Goal: Information Seeking & Learning: Find specific fact

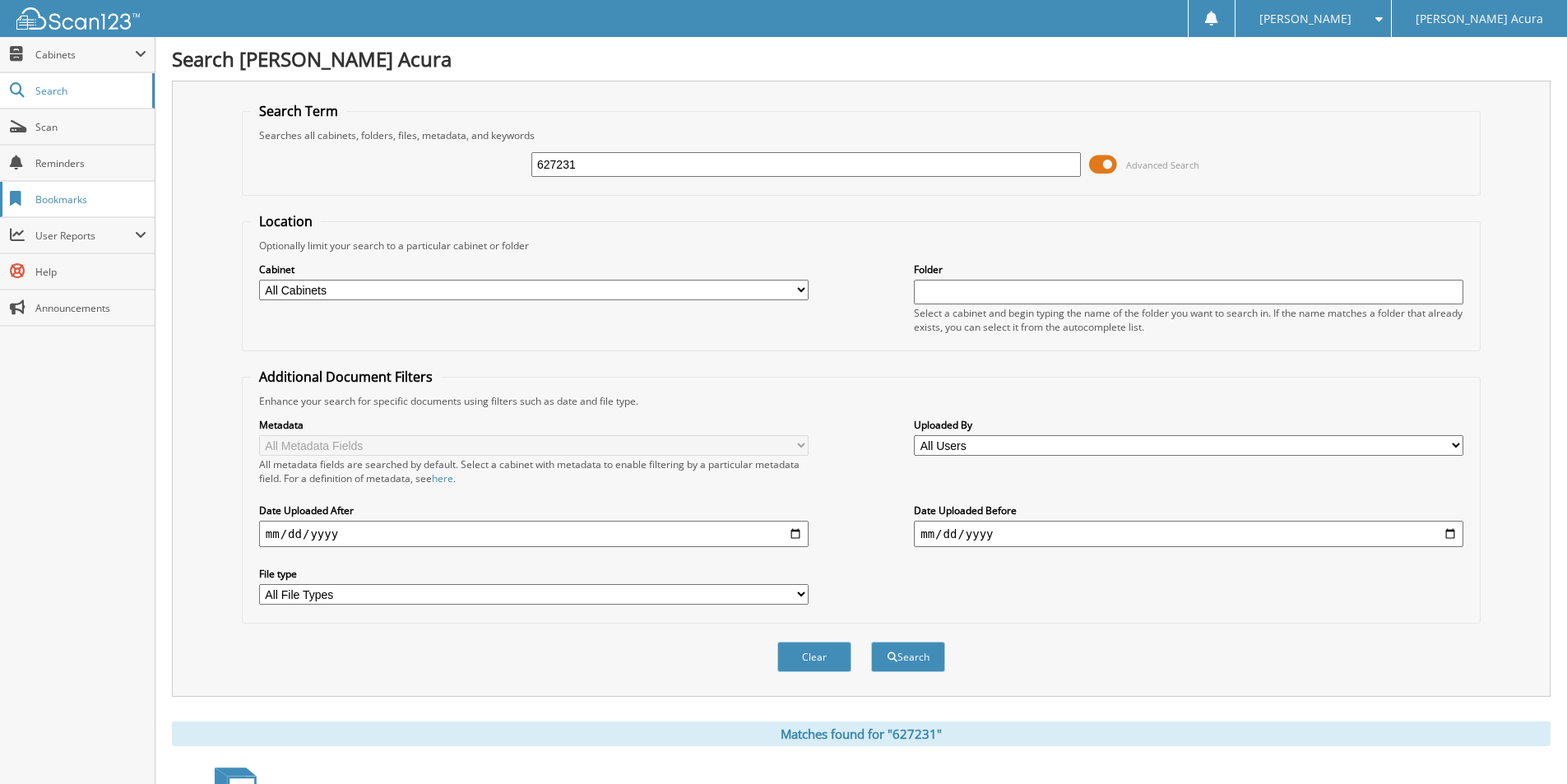
drag, startPoint x: 603, startPoint y: 168, endPoint x: 23, endPoint y: 193, distance: 580.5
click at [23, 193] on body "ABBY S. Settings Logout Buerkle Acura Close Cabinets" at bounding box center [784, 543] width 1567 height 1087
type input "646647"
click at [871, 641] on button "Search" at bounding box center [908, 657] width 74 height 31
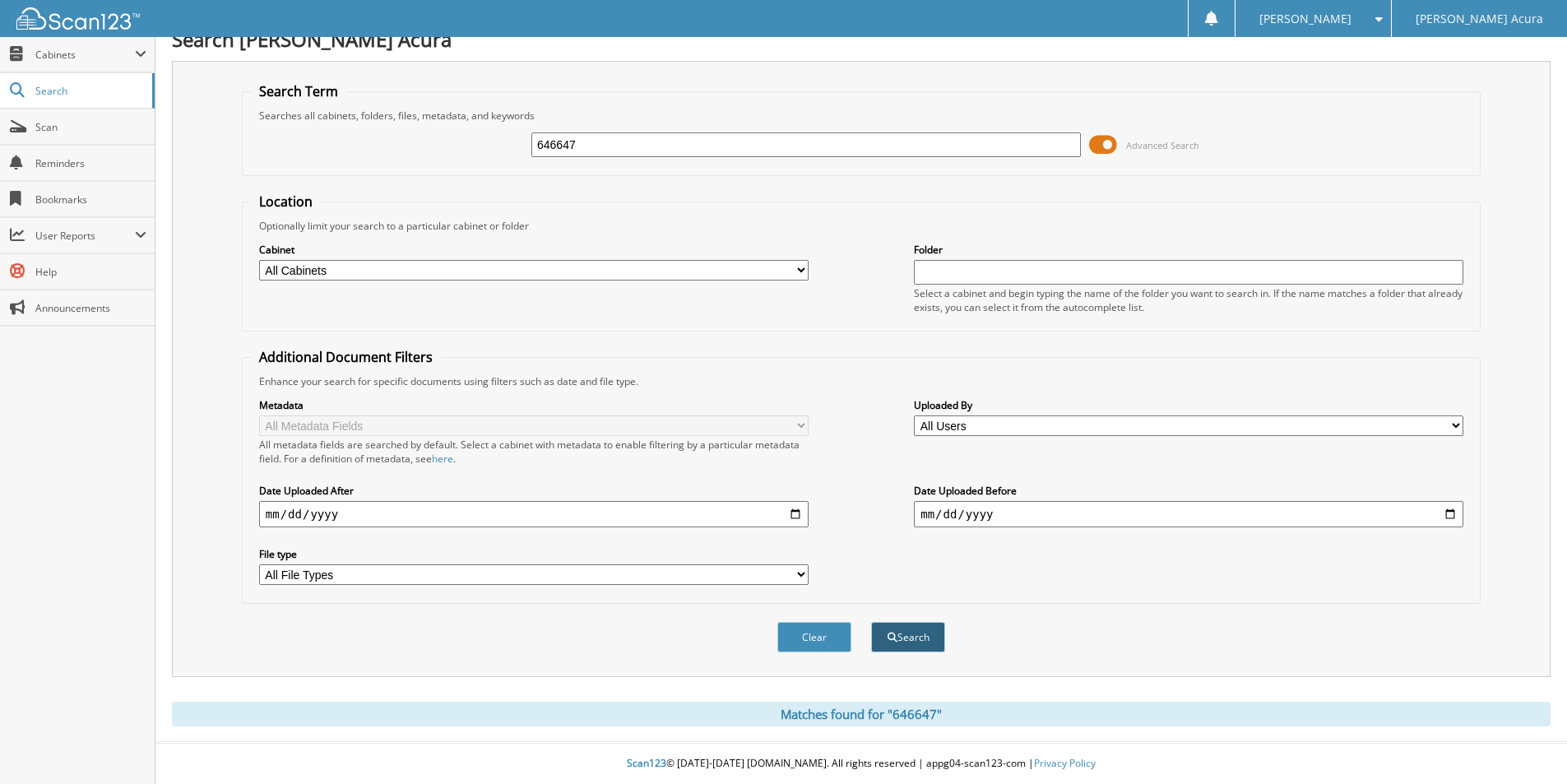
click at [925, 639] on button "Search" at bounding box center [908, 637] width 74 height 31
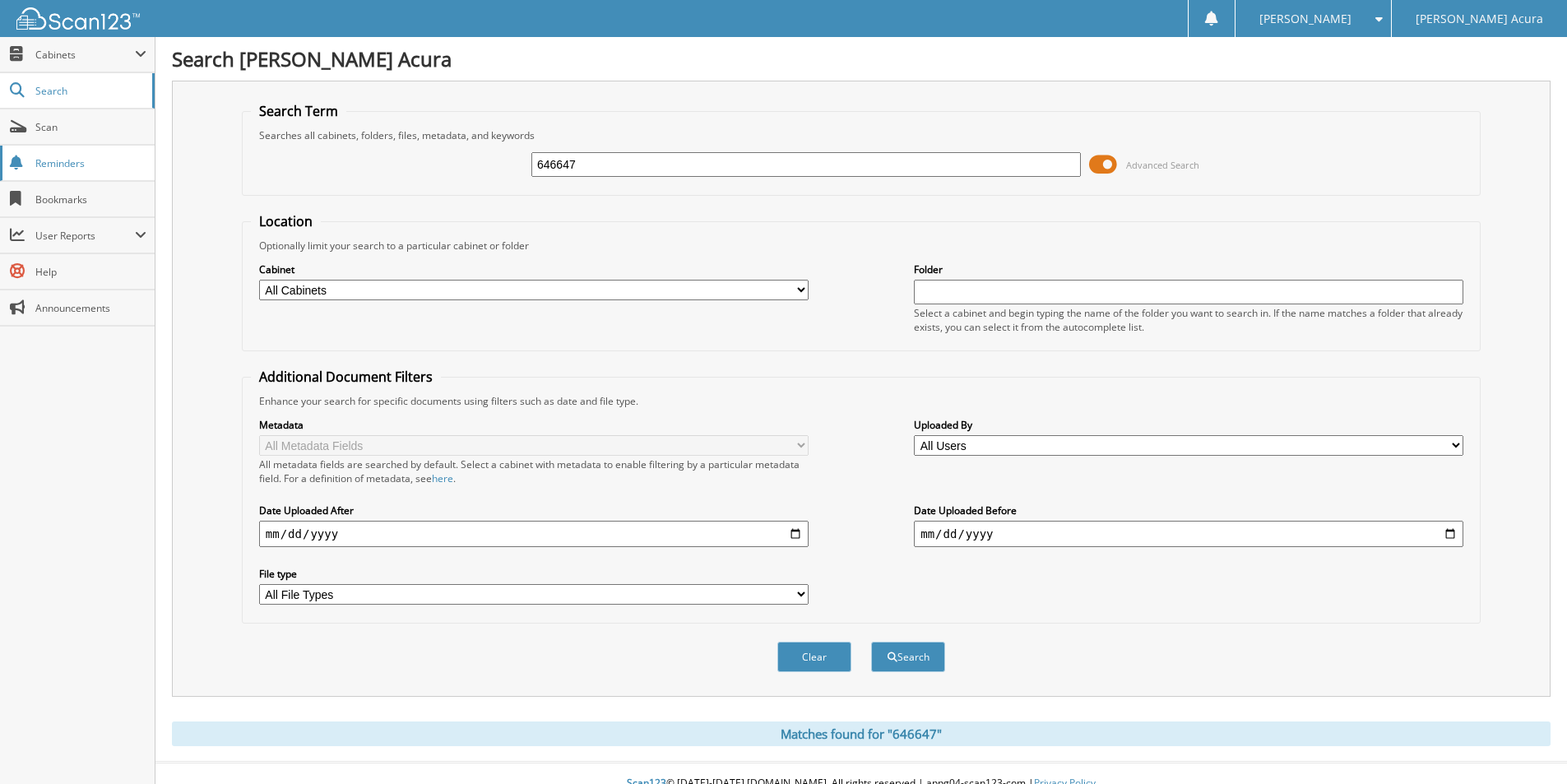
drag, startPoint x: 577, startPoint y: 173, endPoint x: 119, endPoint y: 171, distance: 458.0
click at [125, 171] on body "[PERSON_NAME] Settings Logout [PERSON_NAME] Acura Close Cabinets" at bounding box center [784, 401] width 1567 height 803
type input "646163"
click at [871, 641] on button "Search" at bounding box center [908, 657] width 74 height 31
click at [485, 176] on div "646163 Advanced Search" at bounding box center [861, 165] width 1221 height 44
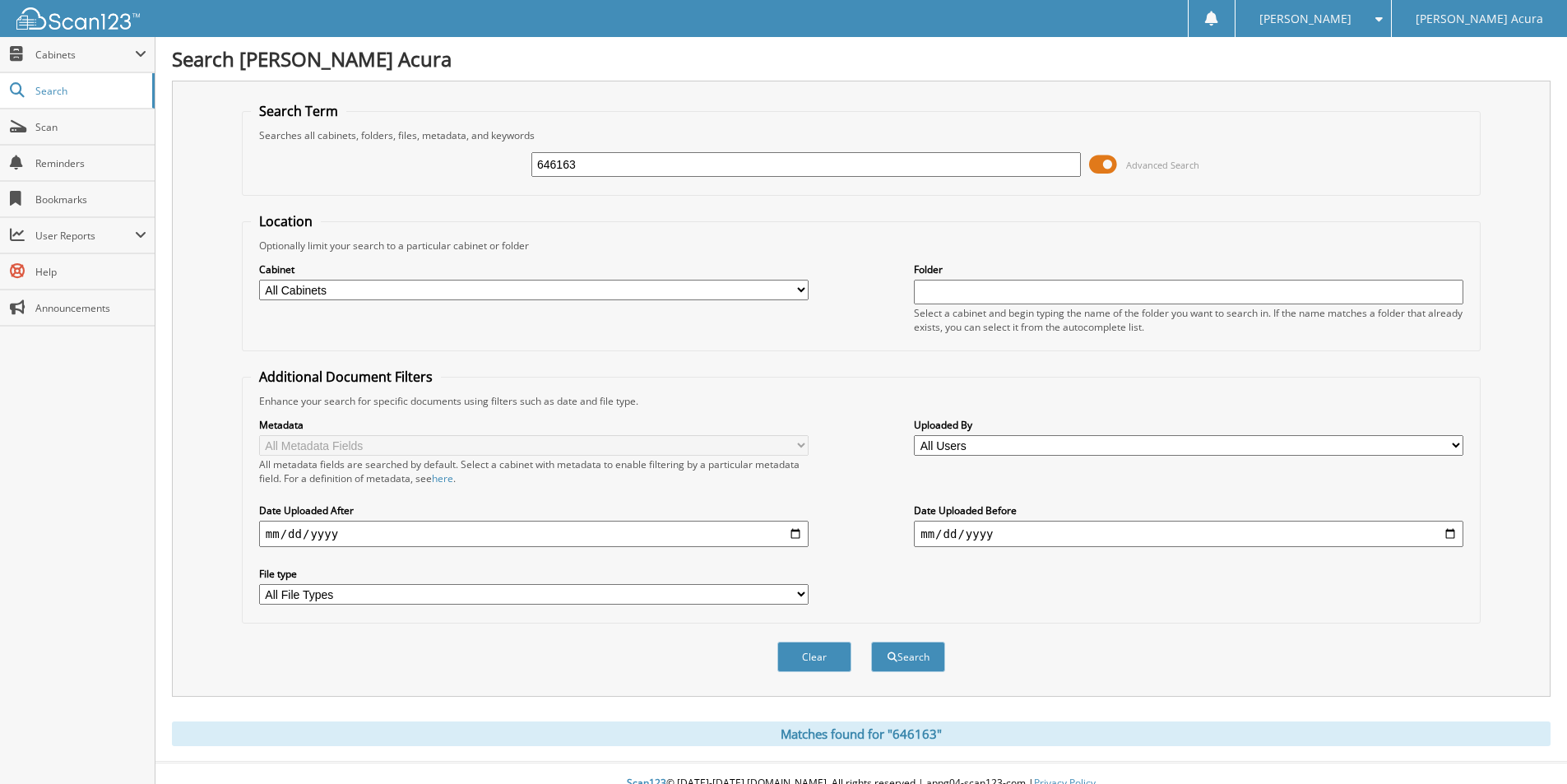
click at [656, 167] on input "646163" at bounding box center [807, 165] width 550 height 25
type input "646163"
click at [871, 641] on button "Search" at bounding box center [908, 657] width 74 height 31
click at [62, 139] on link "Scan" at bounding box center [77, 126] width 154 height 36
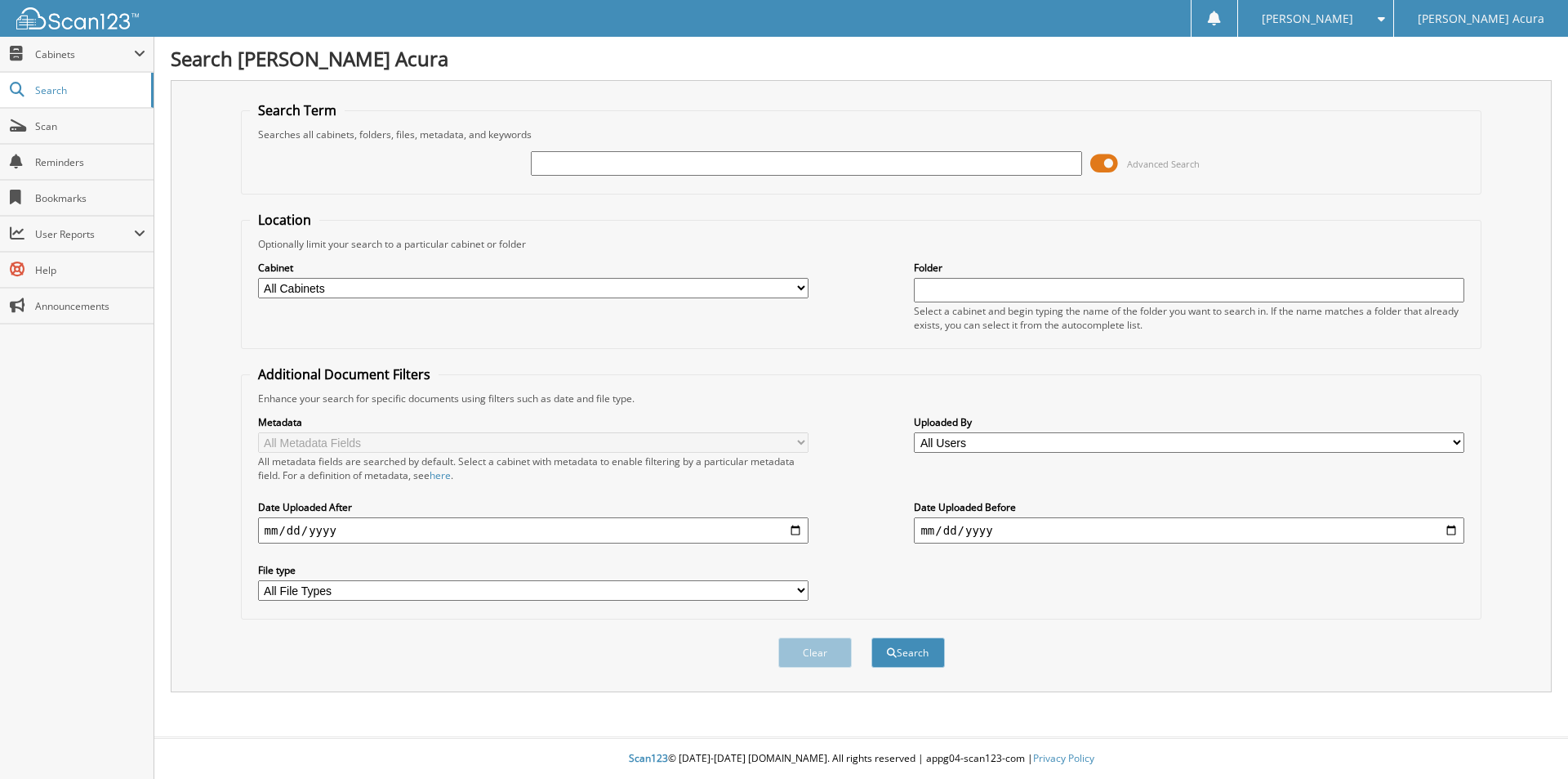
click at [694, 158] on input "text" at bounding box center [806, 164] width 551 height 25
type input "646163"
click at [872, 637] on button "Search" at bounding box center [908, 653] width 74 height 31
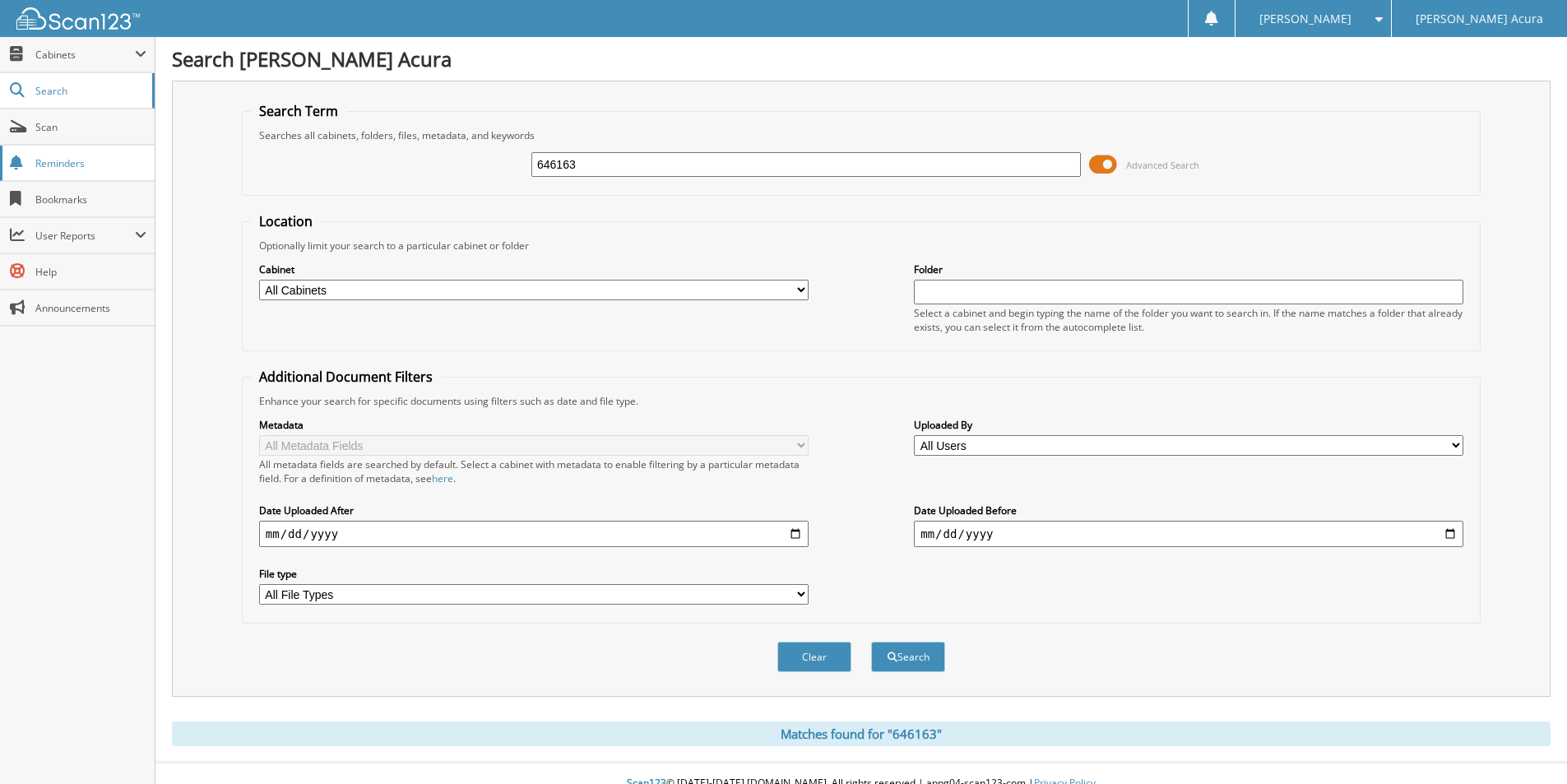
drag, startPoint x: 751, startPoint y: 167, endPoint x: 7, endPoint y: 148, distance: 744.2
click at [7, 148] on body "ABBY S. Settings Logout Buerkle Acura Close Cabinets" at bounding box center [784, 401] width 1567 height 803
